Goal: Information Seeking & Learning: Check status

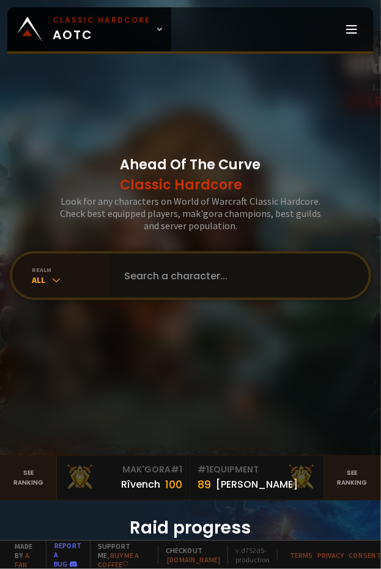
click at [172, 267] on input "text" at bounding box center [235, 276] width 237 height 44
type input "petee"
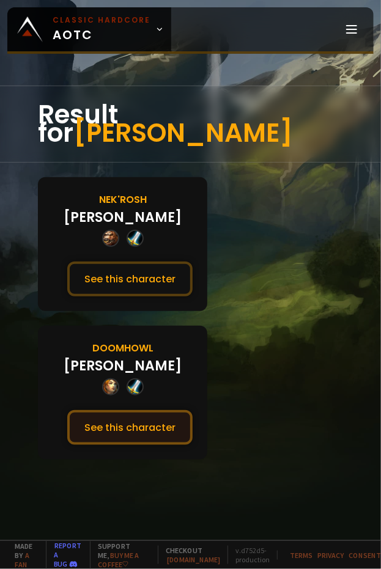
click at [166, 410] on button "See this character" at bounding box center [129, 427] width 125 height 35
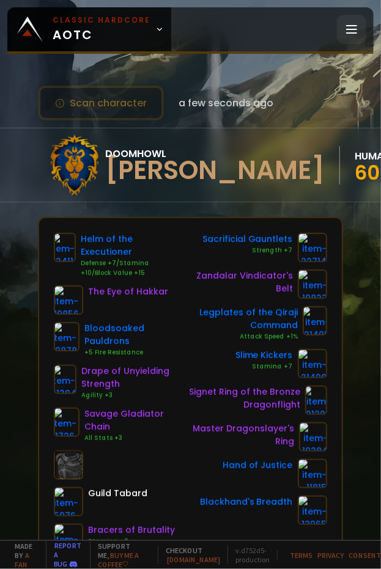
click at [354, 28] on icon at bounding box center [351, 29] width 15 height 15
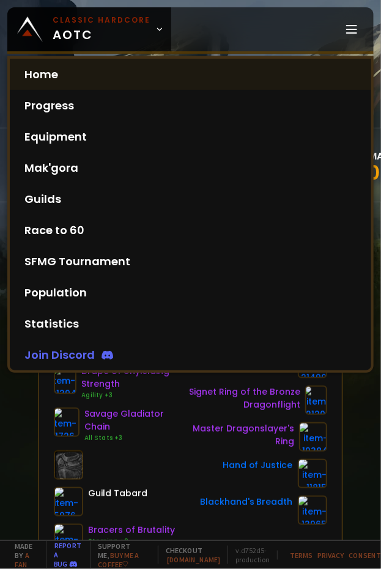
click at [109, 78] on link "Home" at bounding box center [190, 74] width 361 height 31
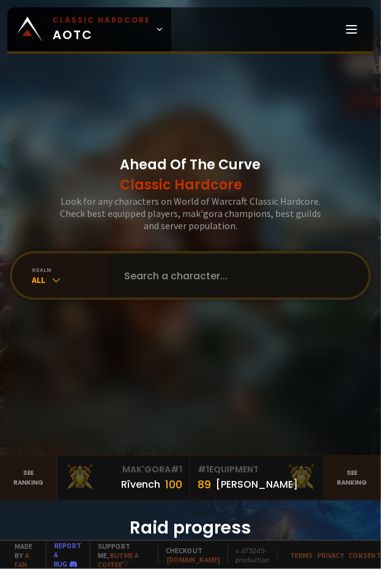
click at [205, 278] on input "text" at bounding box center [235, 276] width 237 height 44
type input "frontwo"
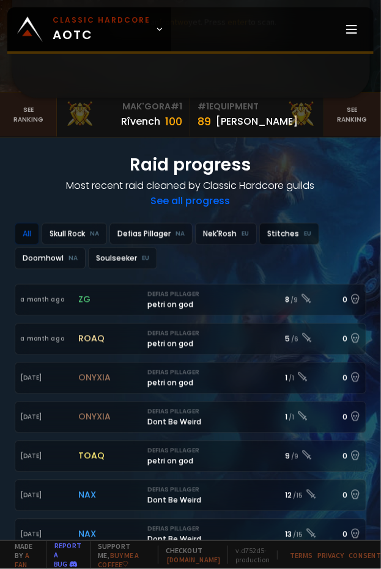
scroll to position [244, 0]
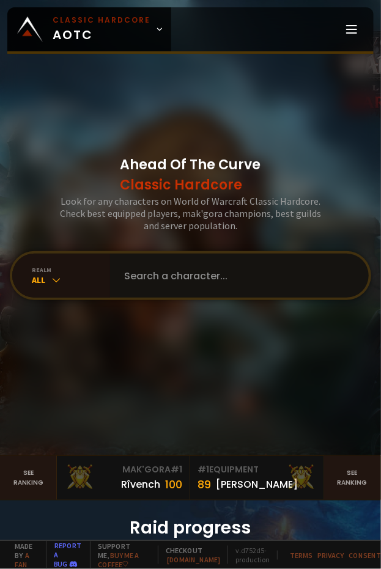
click at [175, 285] on input "text" at bounding box center [235, 276] width 237 height 44
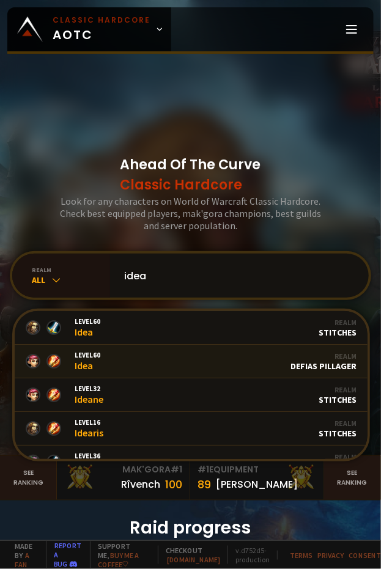
type input "idea"
click at [156, 366] on link "Level 60 Idea Realm Defias Pillager" at bounding box center [191, 362] width 353 height 34
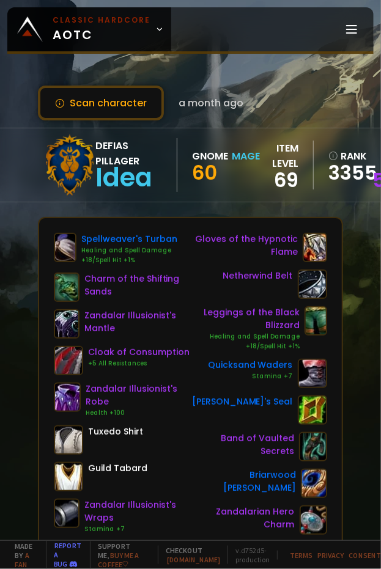
click at [277, 83] on div "Scan character a month ago Defias Pillager Idea Gnome Mage 60 item level 69 ran…" at bounding box center [190, 270] width 381 height 540
click at [354, 26] on line at bounding box center [352, 26] width 10 height 0
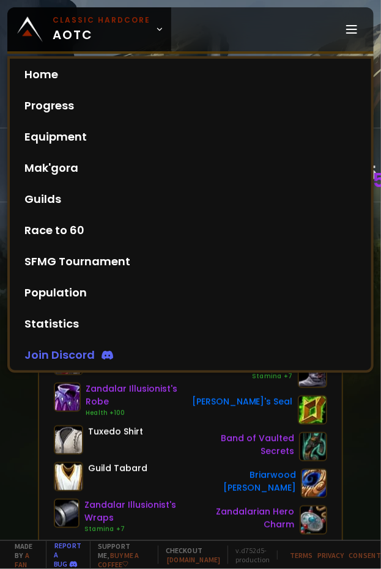
click at [266, 13] on div "Home Progress Equipment Mak'gora Guilds" at bounding box center [272, 29] width 202 height 44
click at [248, 29] on div "Home Progress Equipment Mak'gora Guilds" at bounding box center [272, 29] width 202 height 44
click at [205, 34] on div "Home Progress Equipment Mak'gora Guilds" at bounding box center [272, 29] width 202 height 44
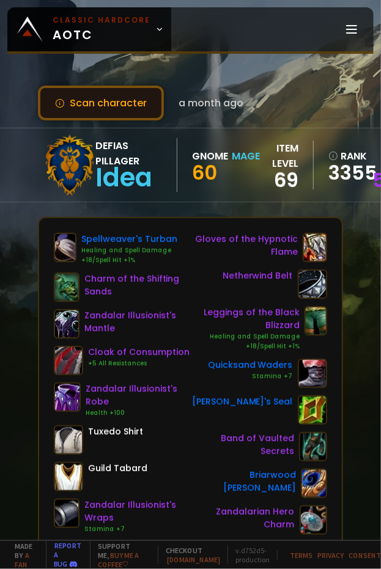
click at [128, 103] on button "Scan character" at bounding box center [101, 103] width 126 height 35
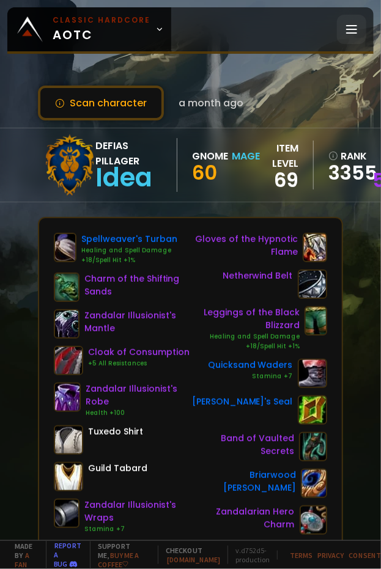
click at [344, 24] on icon at bounding box center [351, 29] width 15 height 15
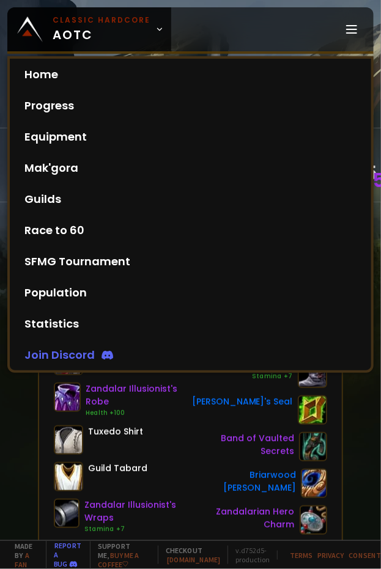
click at [199, 30] on div "Home Progress Equipment Mak'gora Guilds" at bounding box center [272, 29] width 202 height 44
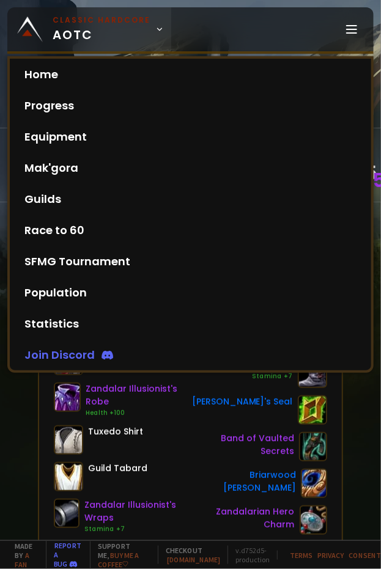
click at [87, 29] on span "Classic Hardcore AOTC" at bounding box center [102, 29] width 98 height 29
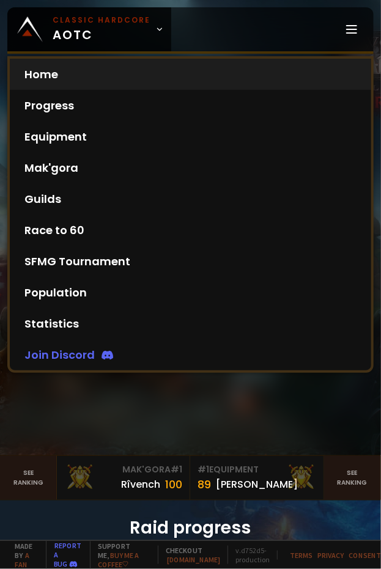
click at [268, 23] on div "Home Progress Equipment Mak'gora Guilds" at bounding box center [272, 29] width 202 height 44
click at [177, 431] on div "Ahead Of The Curve Classic Hardcore Look for any characters on World of Warcraf…" at bounding box center [190, 227] width 381 height 455
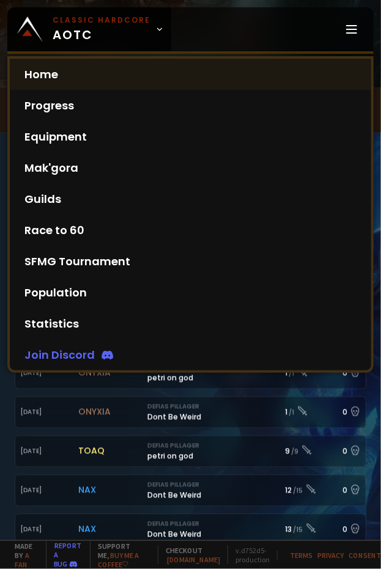
scroll to position [367, 0]
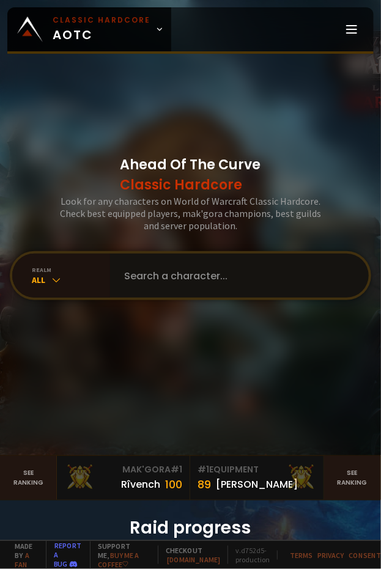
click at [221, 284] on input "text" at bounding box center [235, 276] width 237 height 44
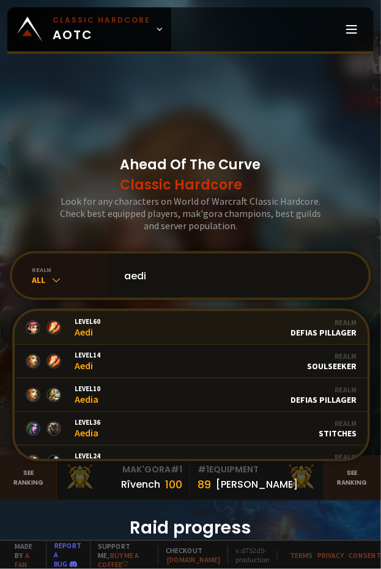
type input "aedi"
click at [238, 330] on link "Level 60 Aedi Guild Purpose Realm Defias Pillager" at bounding box center [191, 328] width 353 height 34
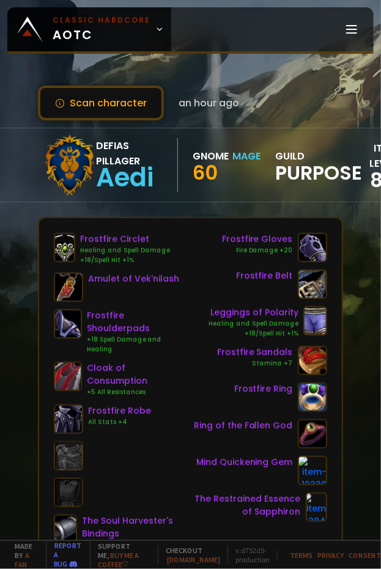
click at [231, 189] on div "Defias Pillager Aedi Gnome Mage 60 guild Purpose" at bounding box center [203, 164] width 318 height 61
click at [302, 107] on div "Scan character an hour ago" at bounding box center [190, 103] width 304 height 35
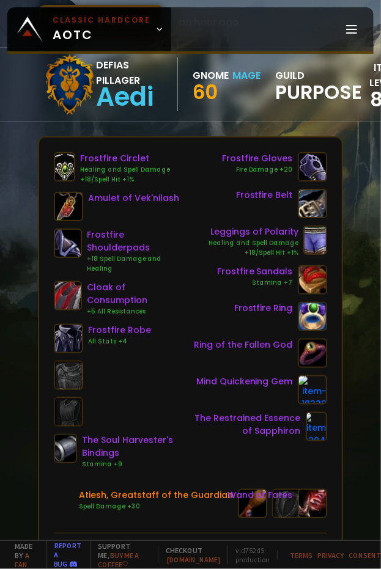
scroll to position [61, 0]
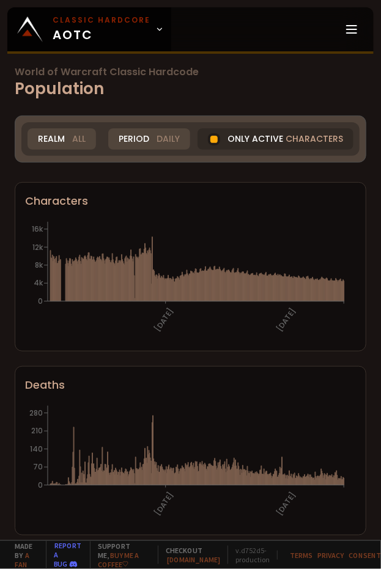
click at [64, 84] on h1 "World of Warcraft Classic Hardcode Population" at bounding box center [190, 84] width 351 height 34
click at [69, 138] on div "Realm All" at bounding box center [62, 138] width 68 height 21
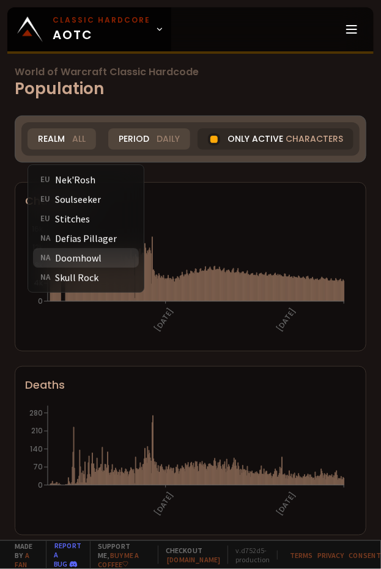
click at [88, 262] on div "NA Doomhowl" at bounding box center [86, 258] width 106 height 20
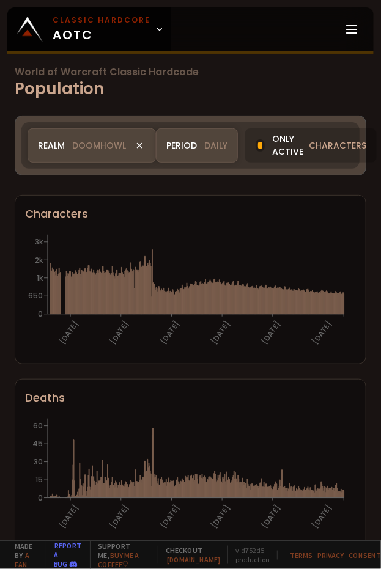
click at [246, 83] on h1 "World of Warcraft Classic Hardcode Population" at bounding box center [190, 84] width 351 height 34
